Goal: Information Seeking & Learning: Learn about a topic

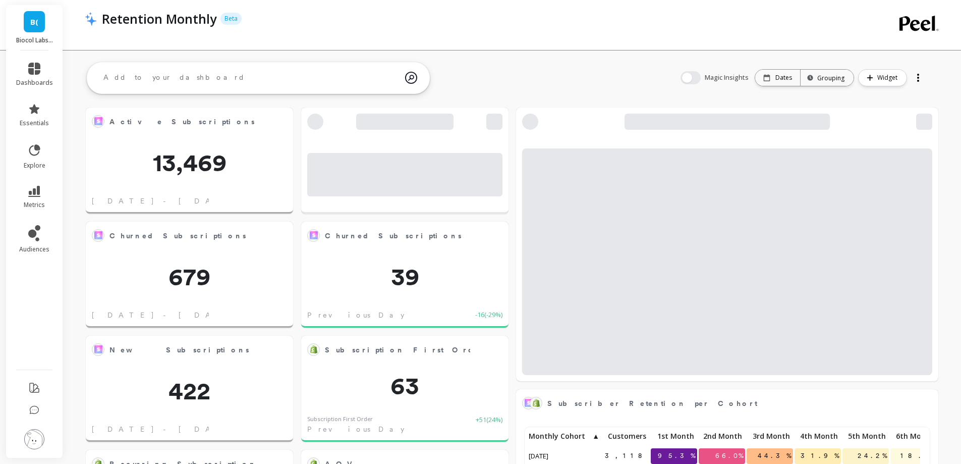
scroll to position [270, 817]
click at [32, 192] on icon at bounding box center [34, 191] width 12 height 11
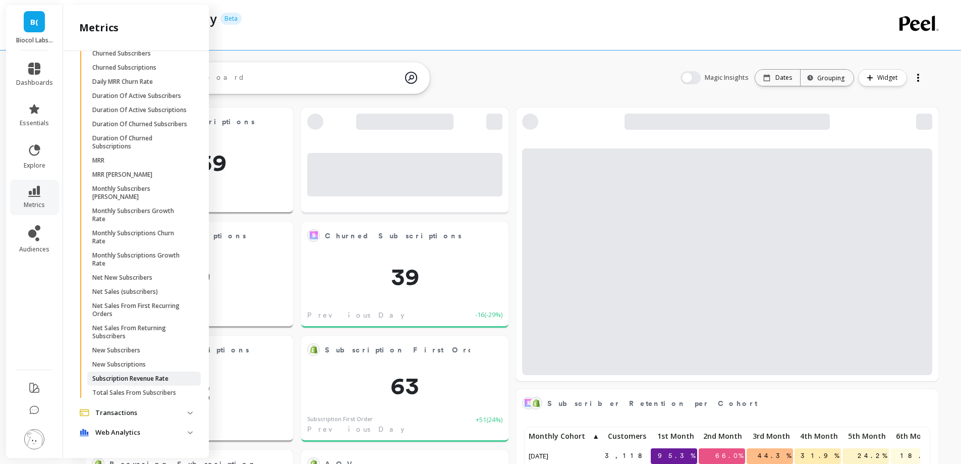
scroll to position [57, 0]
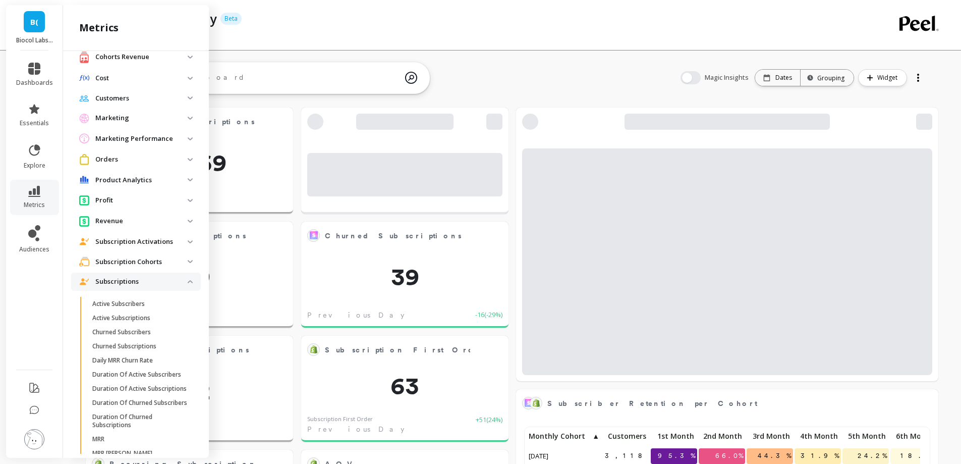
click at [104, 269] on cohorts "Subscription Cohorts" at bounding box center [136, 261] width 130 height 18
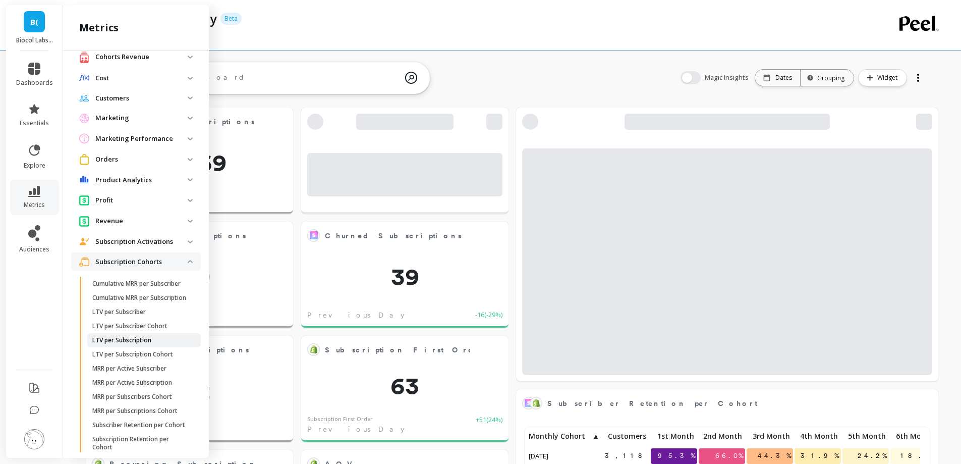
scroll to position [158, 0]
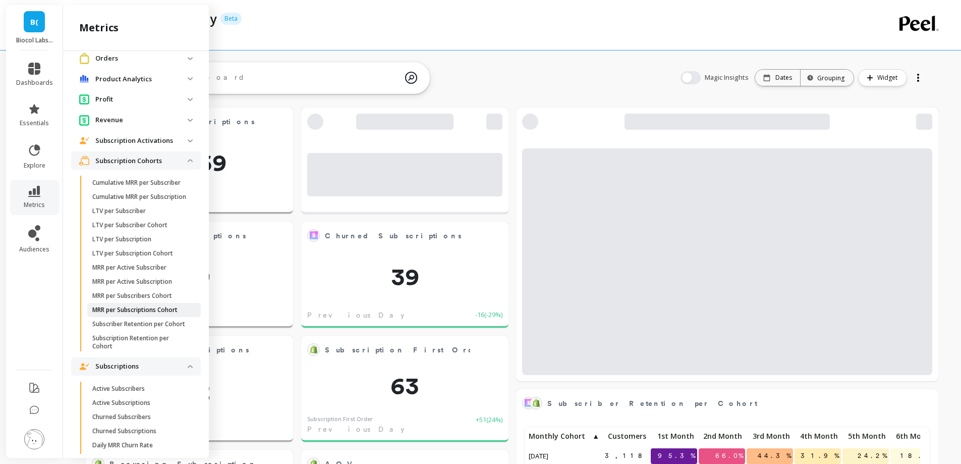
click at [132, 317] on link "MRR per Subscriptions Cohort" at bounding box center [144, 310] width 114 height 14
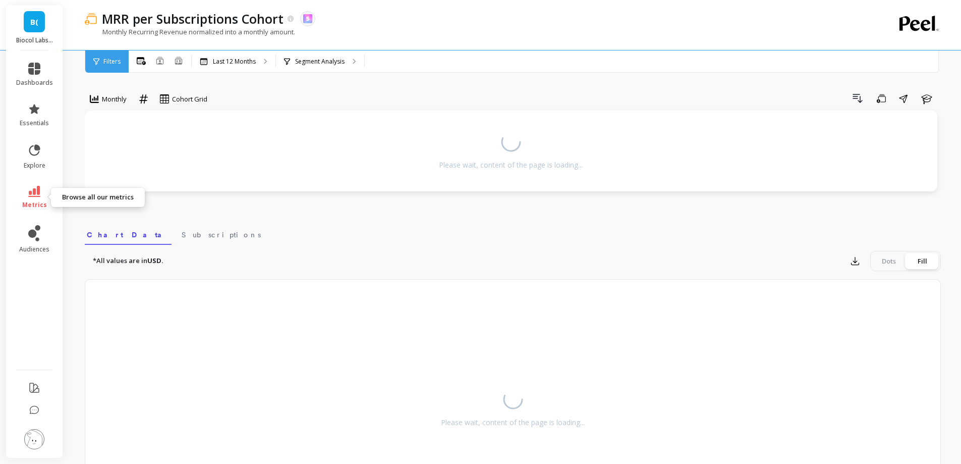
click at [39, 197] on link "metrics" at bounding box center [34, 197] width 37 height 23
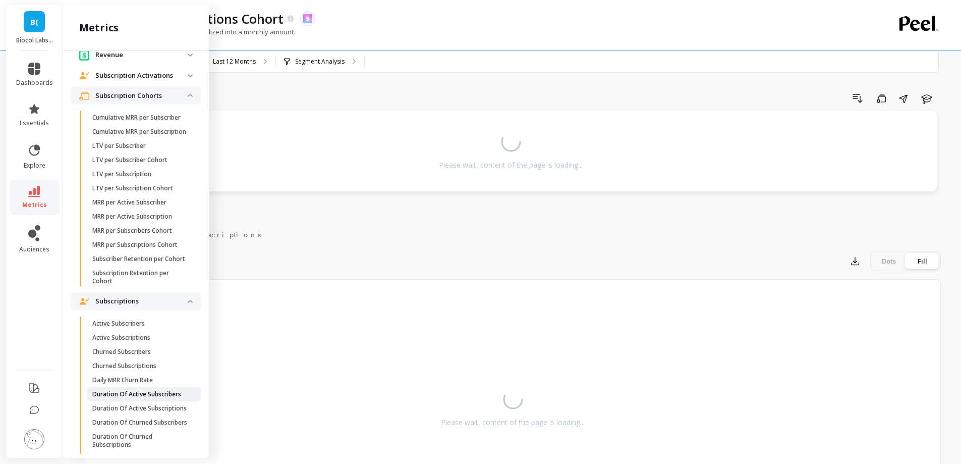
scroll to position [309, 0]
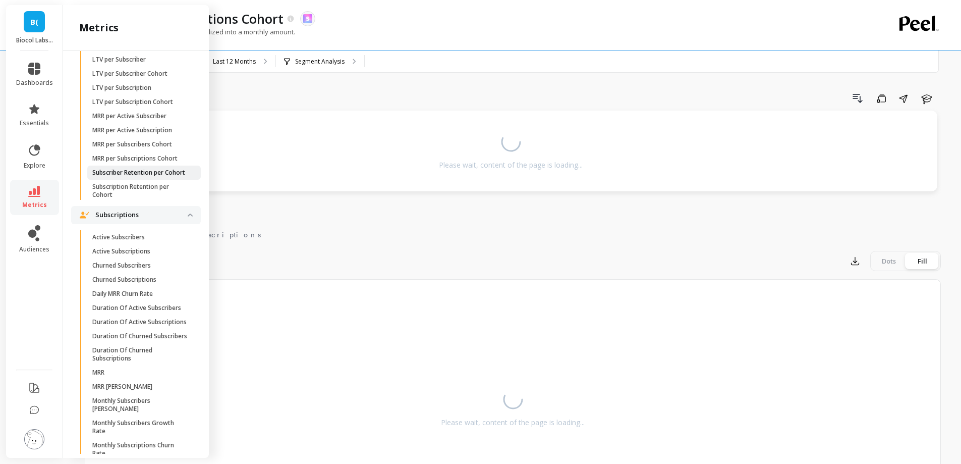
click at [134, 177] on p "Subscriber Retention per Cohort" at bounding box center [138, 173] width 93 height 8
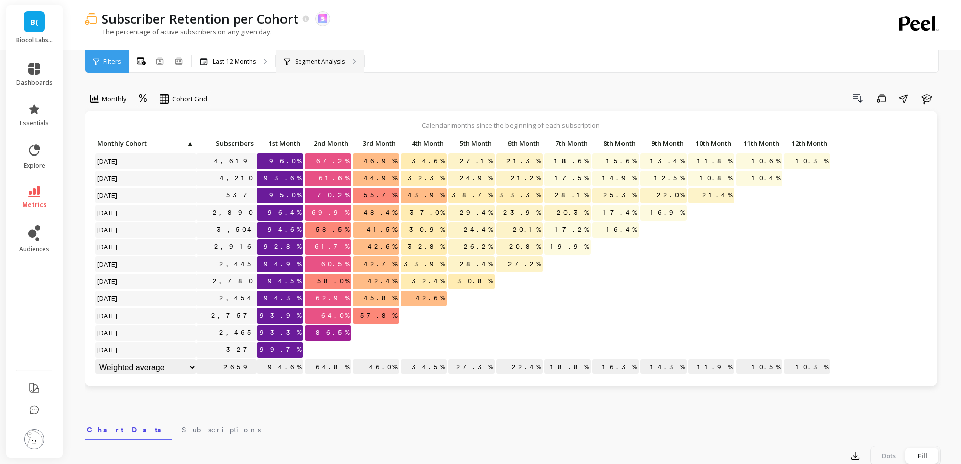
click at [317, 67] on div "Segment Analysis" at bounding box center [320, 61] width 88 height 22
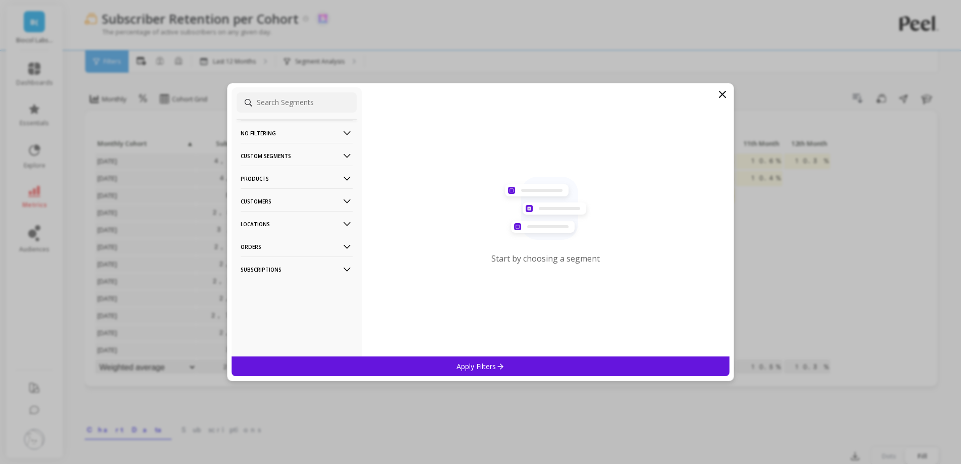
click at [276, 181] on p "Products" at bounding box center [297, 179] width 112 height 26
click at [264, 229] on div "SKUs" at bounding box center [297, 233] width 120 height 16
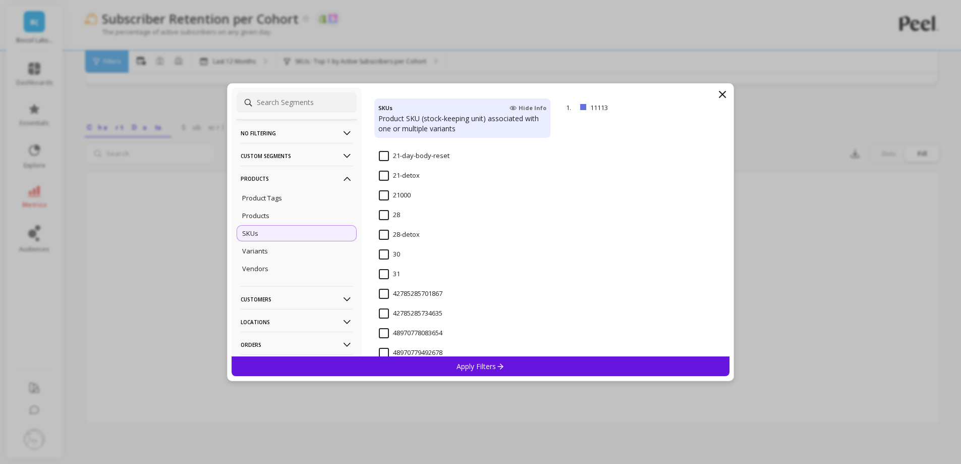
scroll to position [959, 0]
click at [407, 230] on input "28-detox" at bounding box center [399, 234] width 41 height 10
click at [435, 365] on div "Apply Filters" at bounding box center [481, 366] width 499 height 20
